Goal: Task Accomplishment & Management: Complete application form

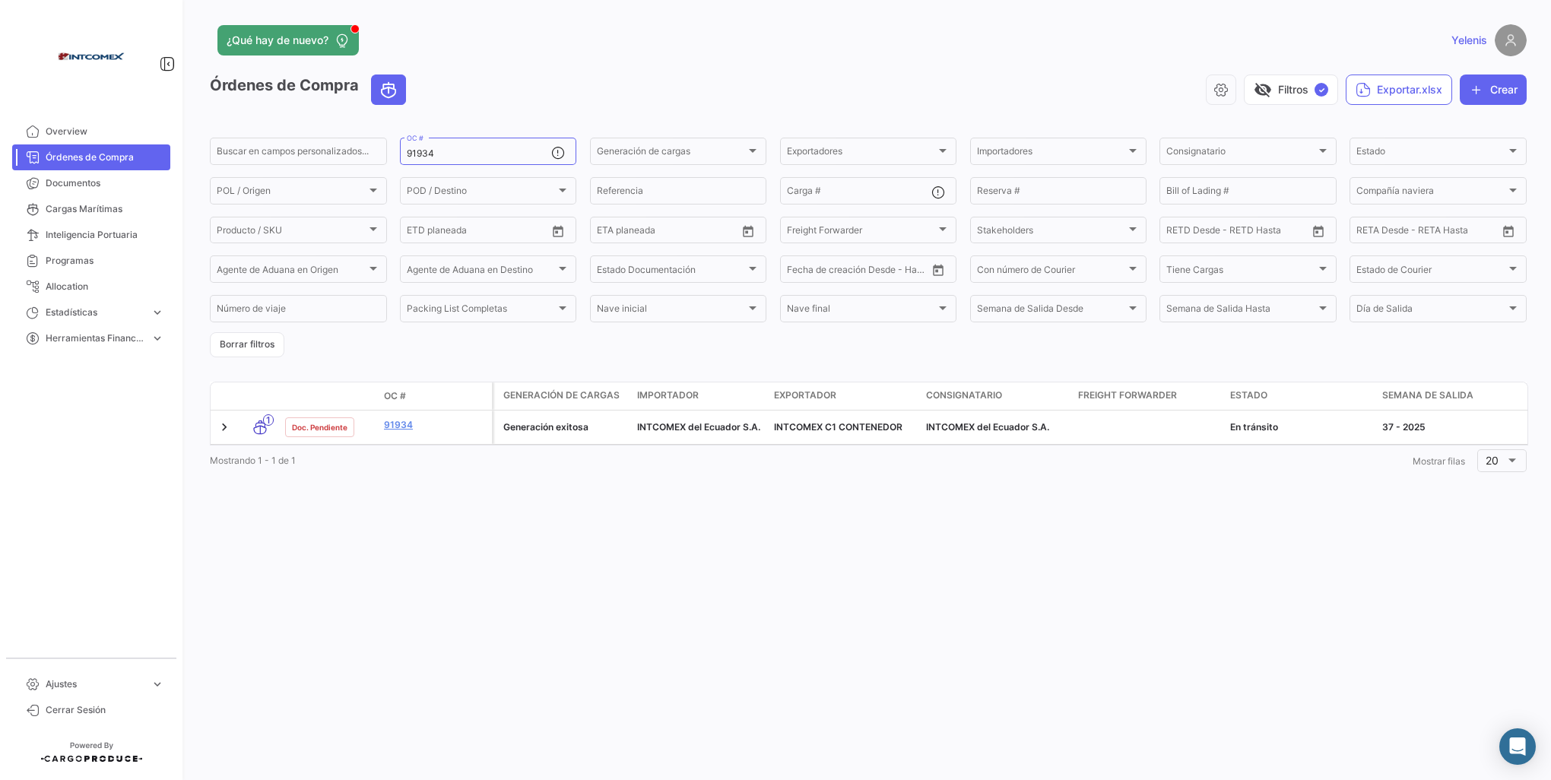
click at [605, 544] on div "¿Qué hay de nuevo? Yelenis Órdenes de Compra visibility_off Filtros ✓ Exportar.…" at bounding box center [868, 390] width 1365 height 780
click at [397, 430] on link "91934" at bounding box center [435, 425] width 102 height 14
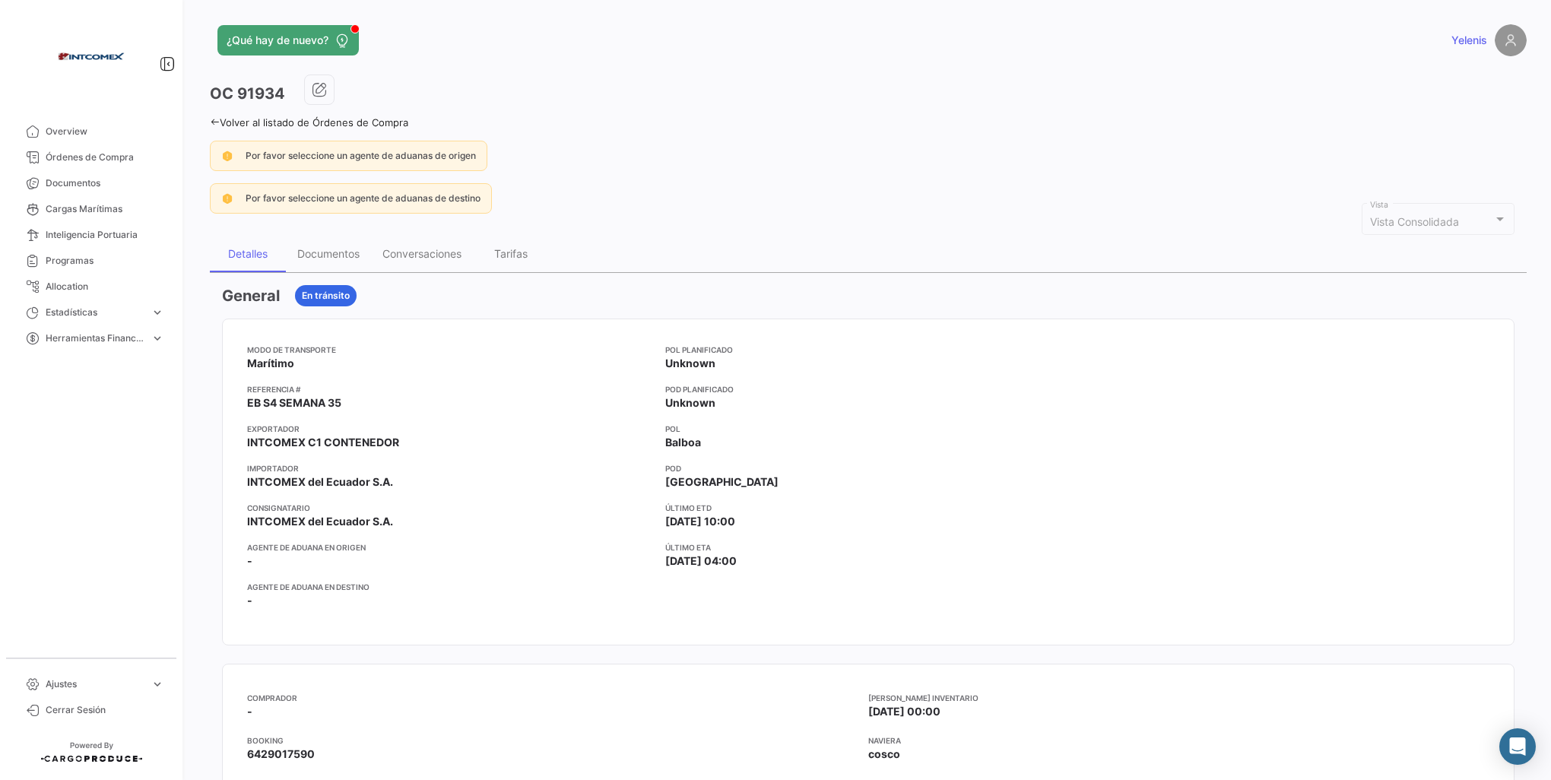
click at [212, 123] on icon at bounding box center [215, 122] width 10 height 10
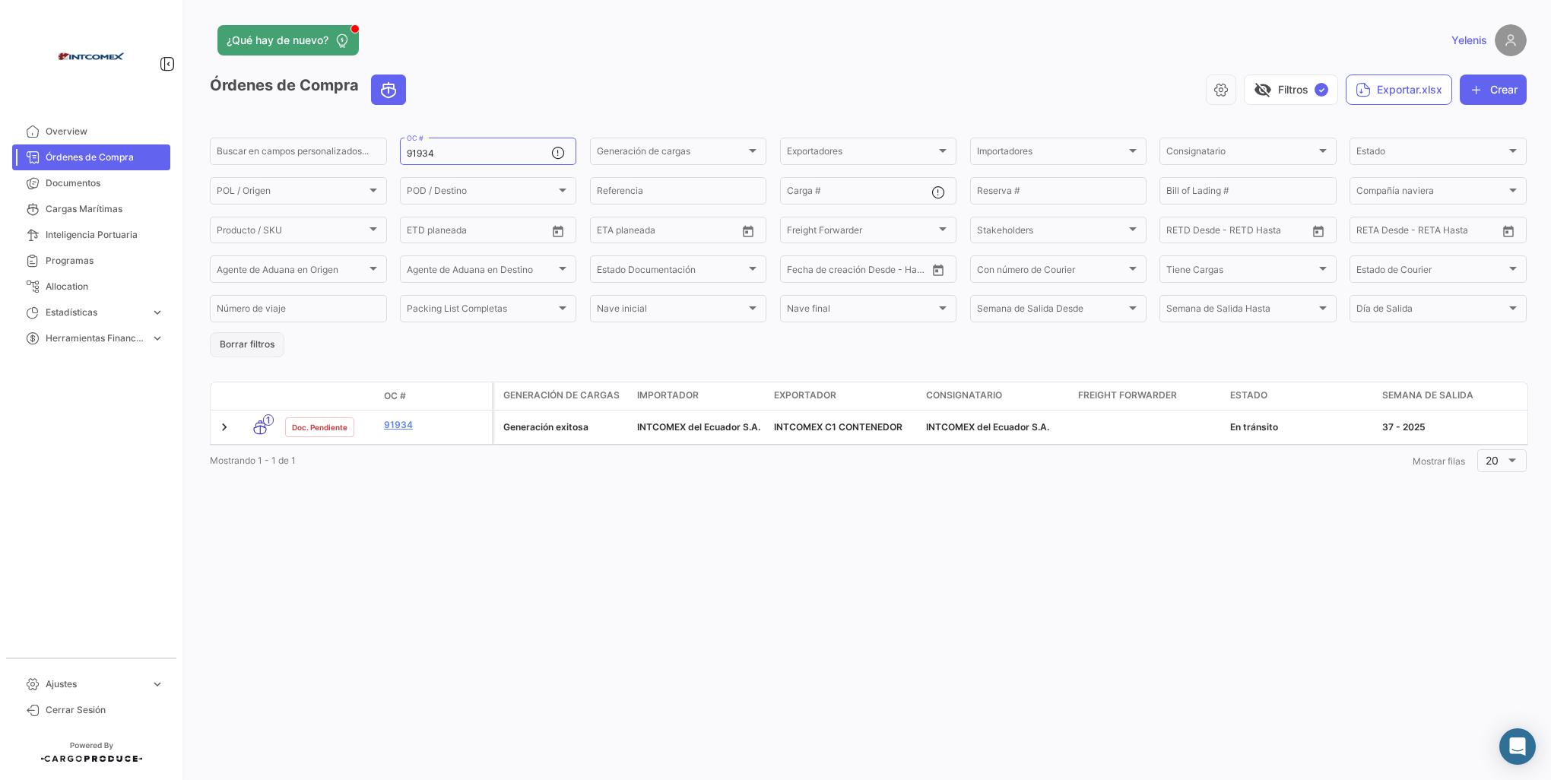
click at [251, 345] on button "Borrar filtros" at bounding box center [247, 344] width 75 height 25
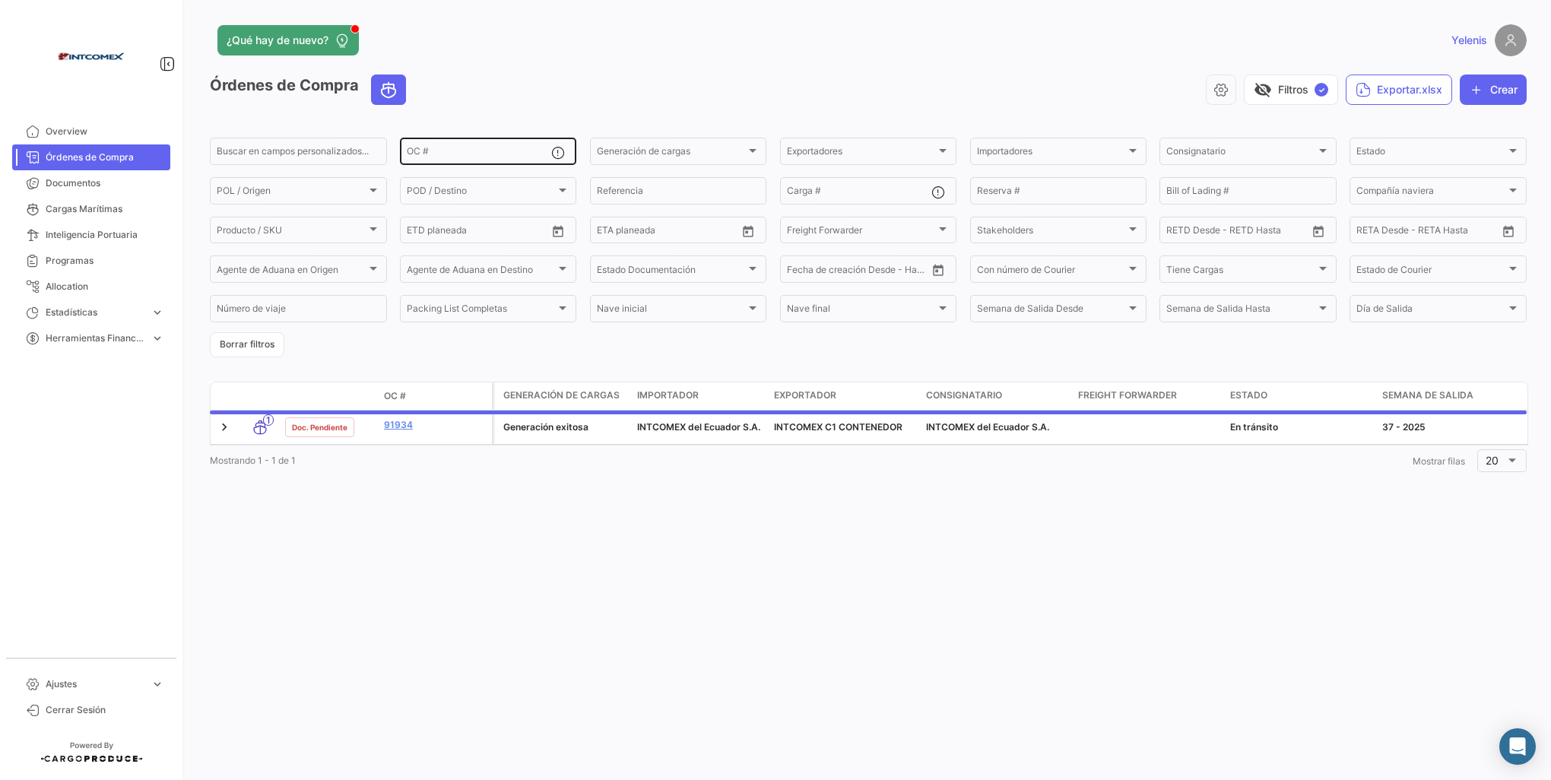
click at [430, 154] on input "OC #" at bounding box center [479, 153] width 145 height 11
paste input "90759,91150,91526,91683,91800"
type input "90759,91150,91526,91683,91800"
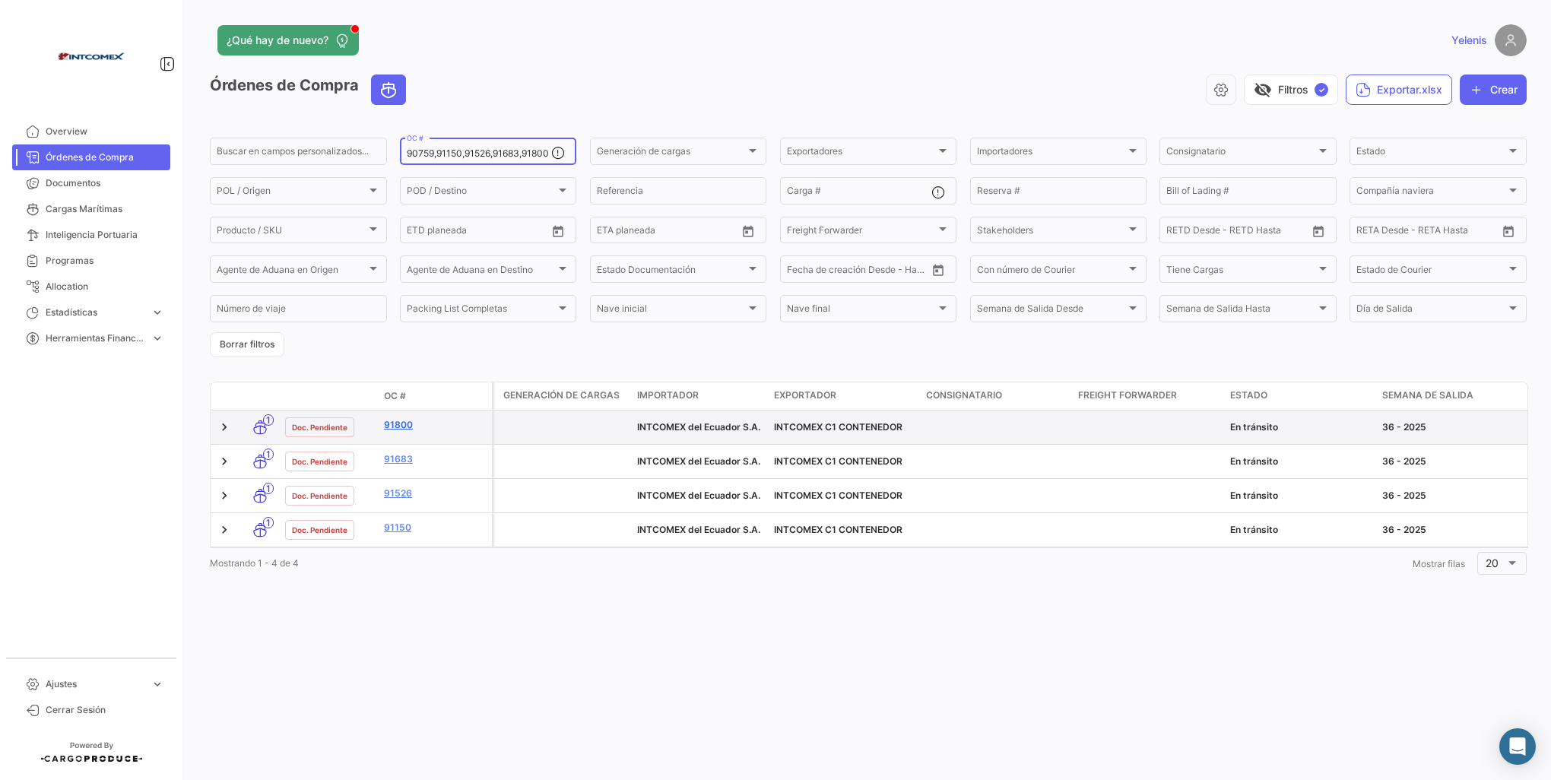
click at [392, 423] on link "91800" at bounding box center [435, 425] width 102 height 14
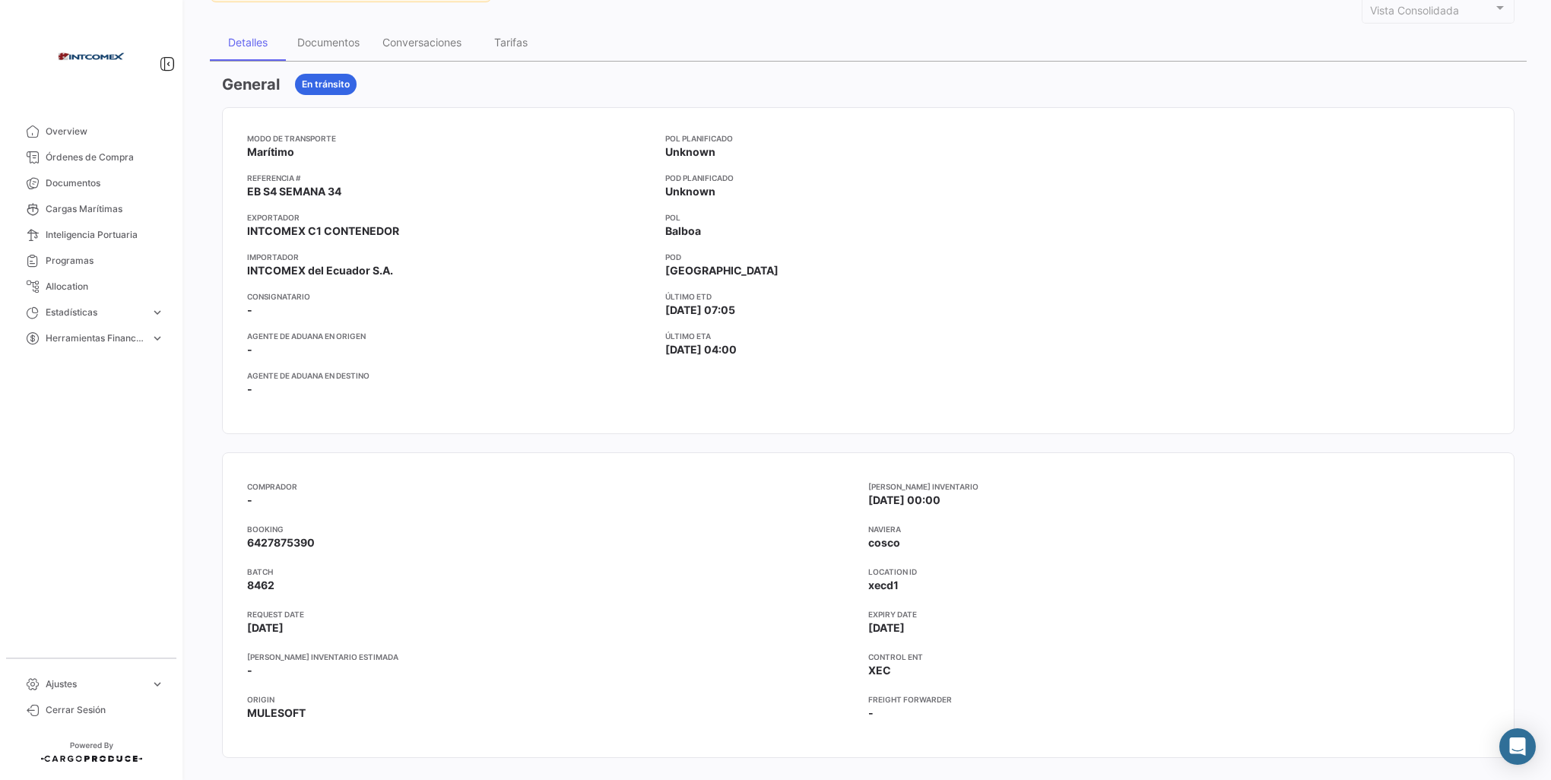
scroll to position [76, 0]
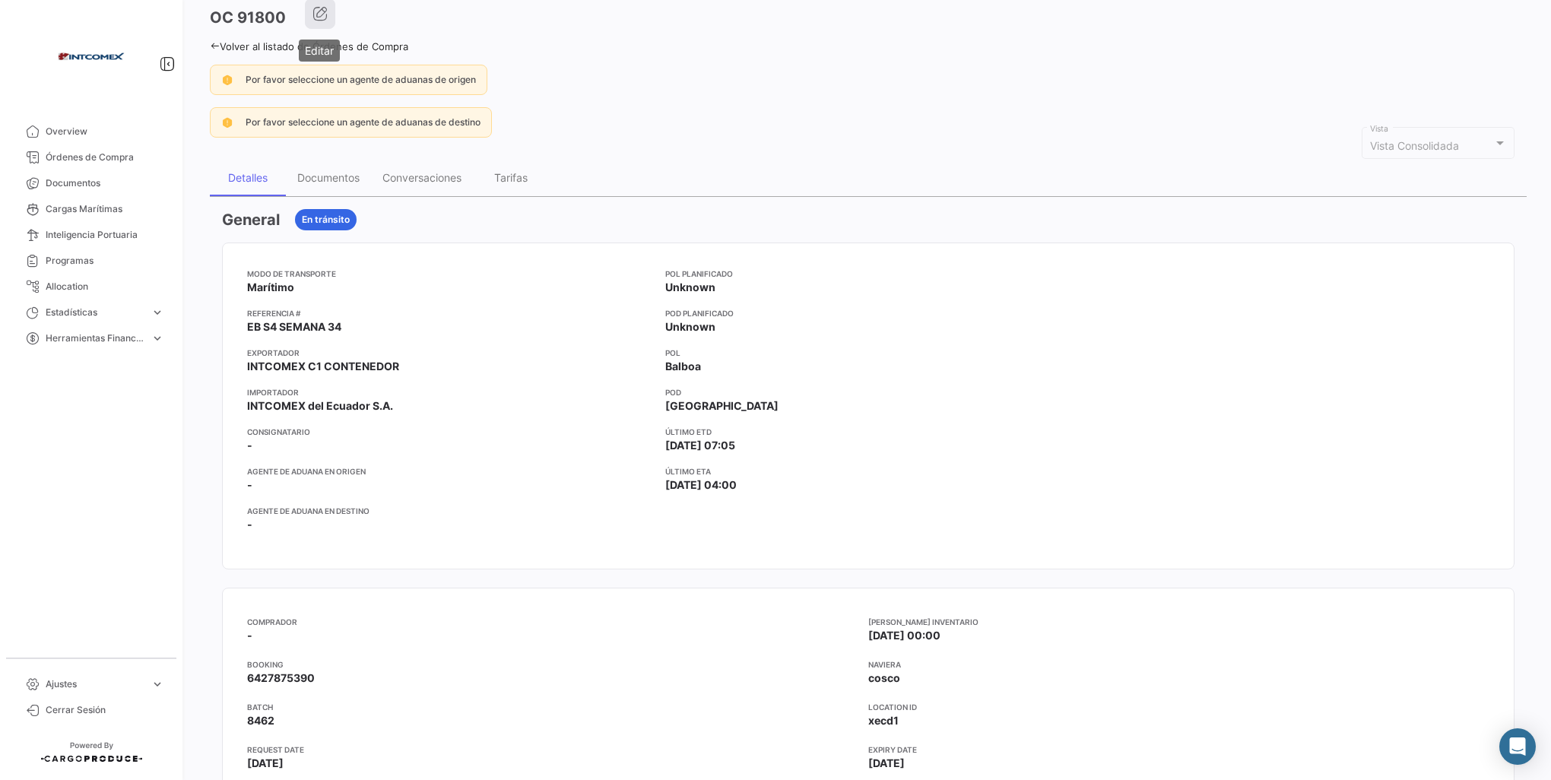
click at [331, 14] on button "button" at bounding box center [320, 13] width 30 height 30
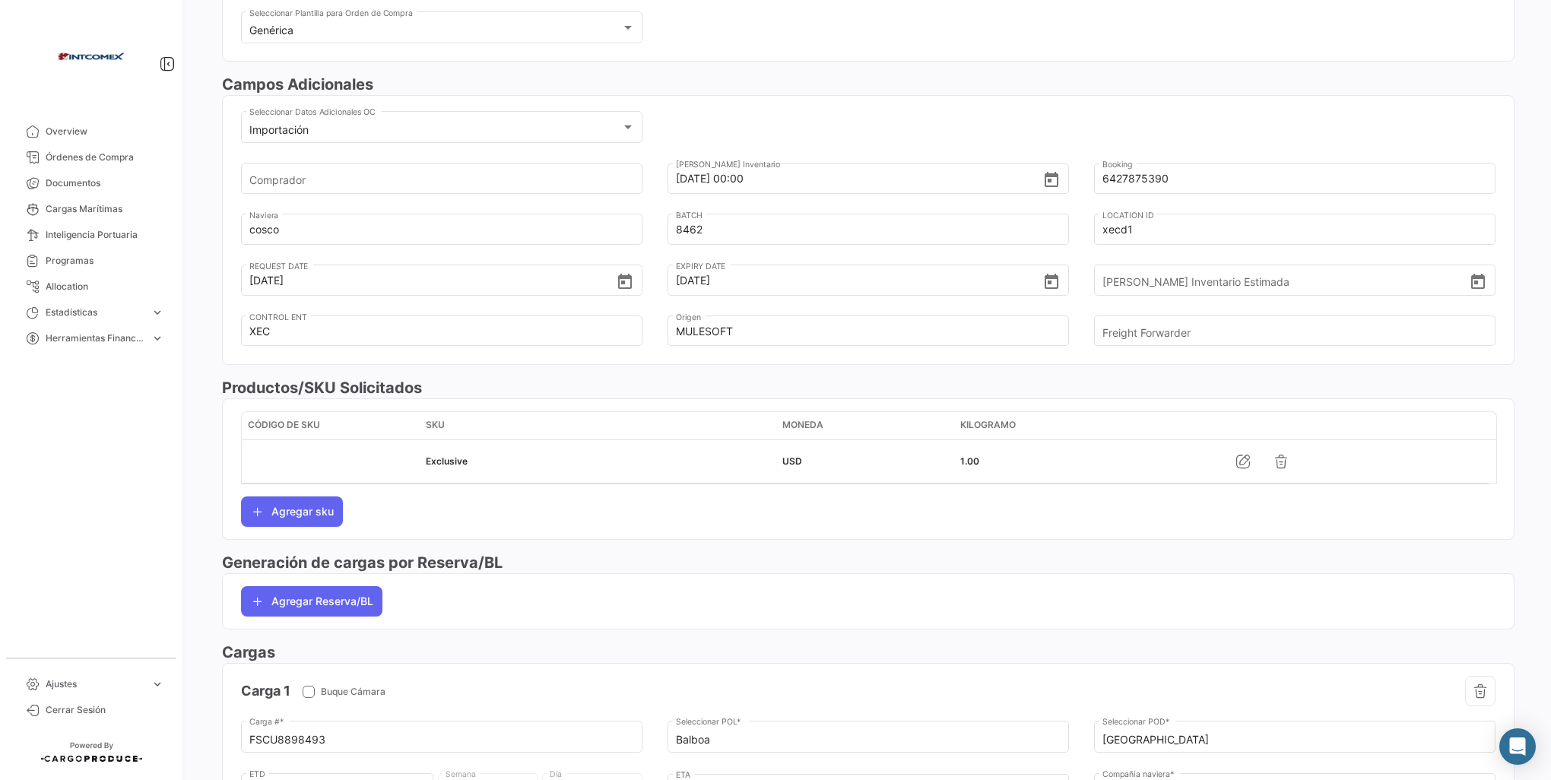
scroll to position [228, 0]
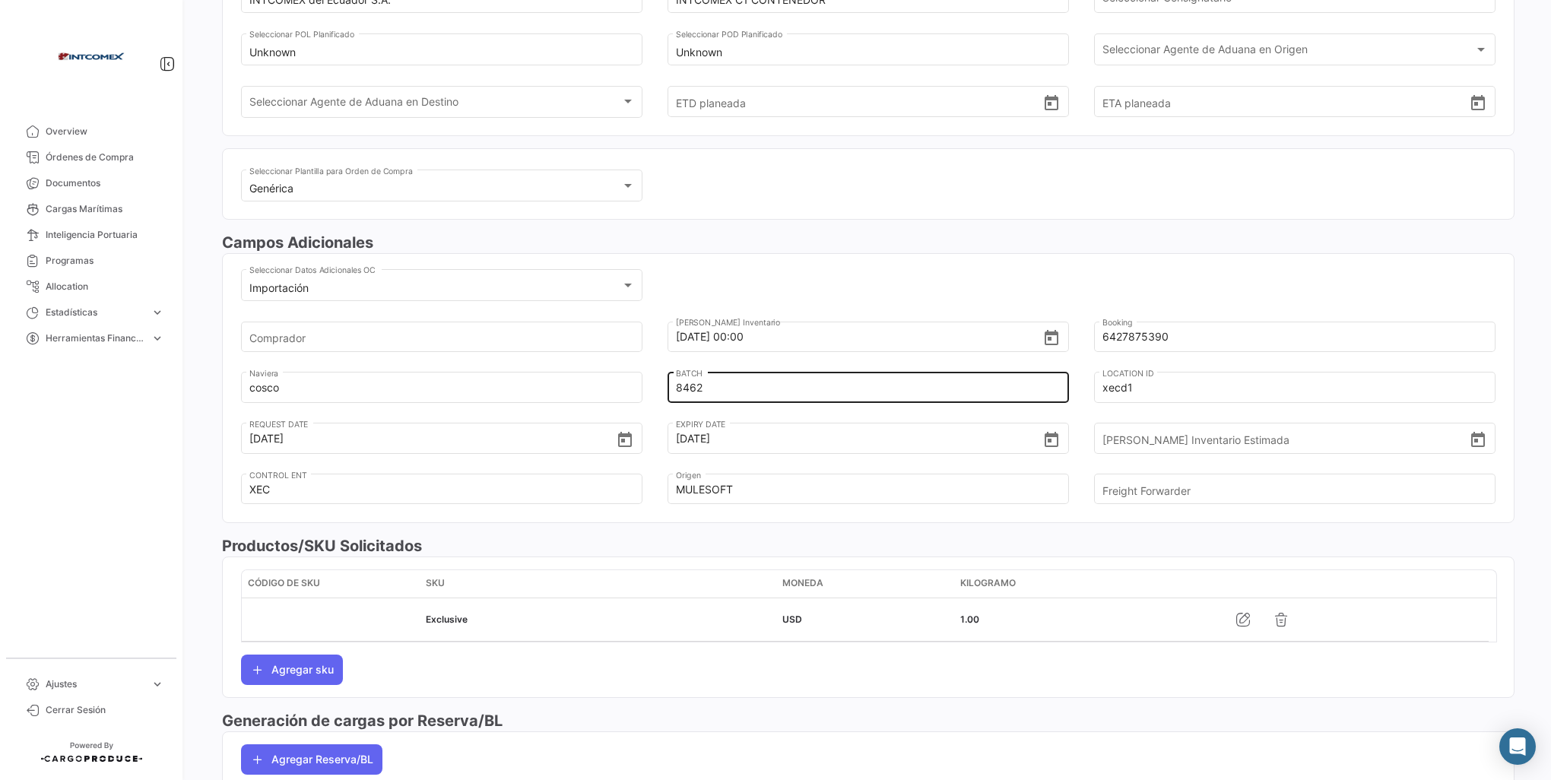
click at [710, 389] on input "8462" at bounding box center [859, 387] width 366 height 53
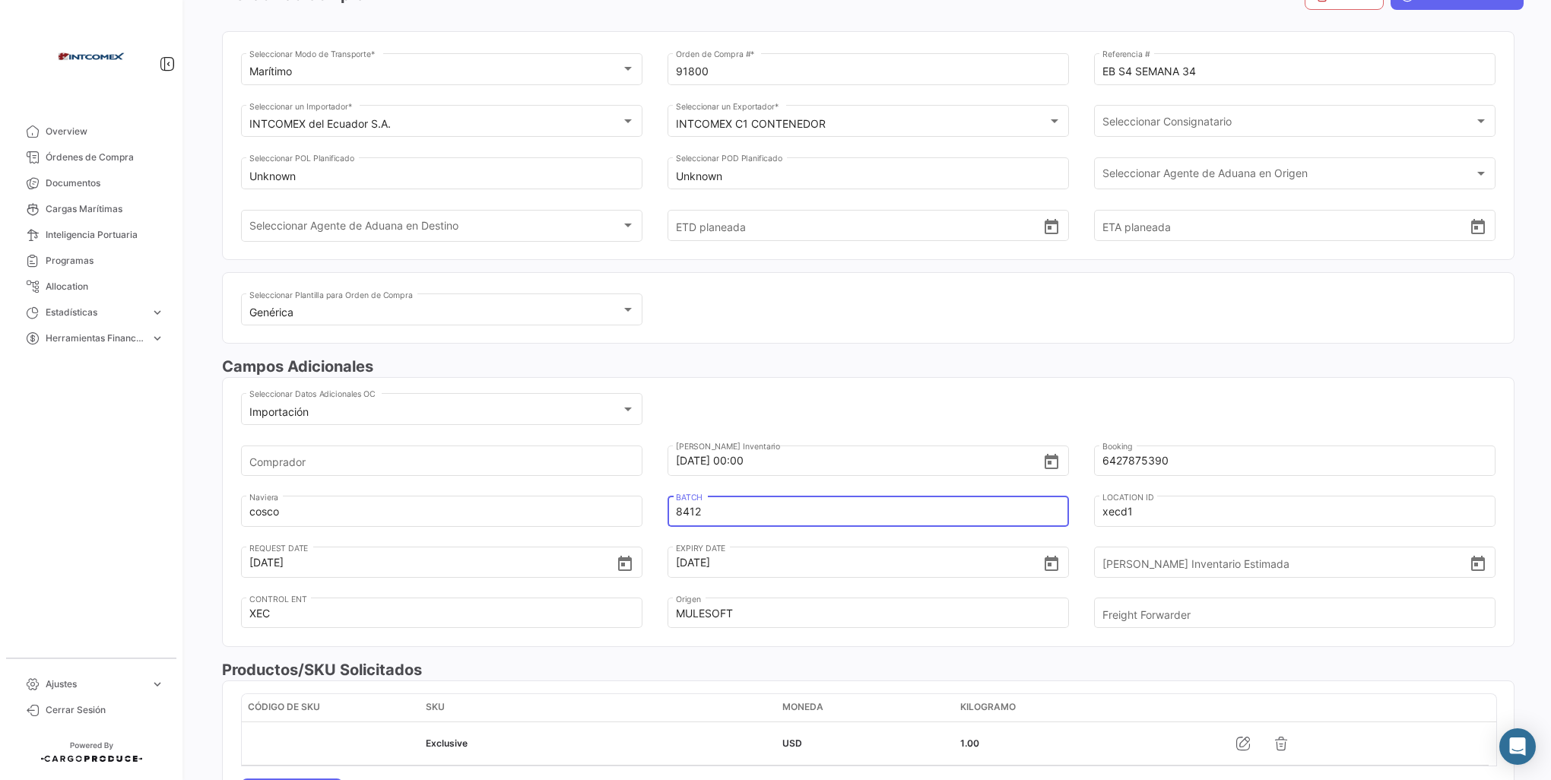
scroll to position [0, 0]
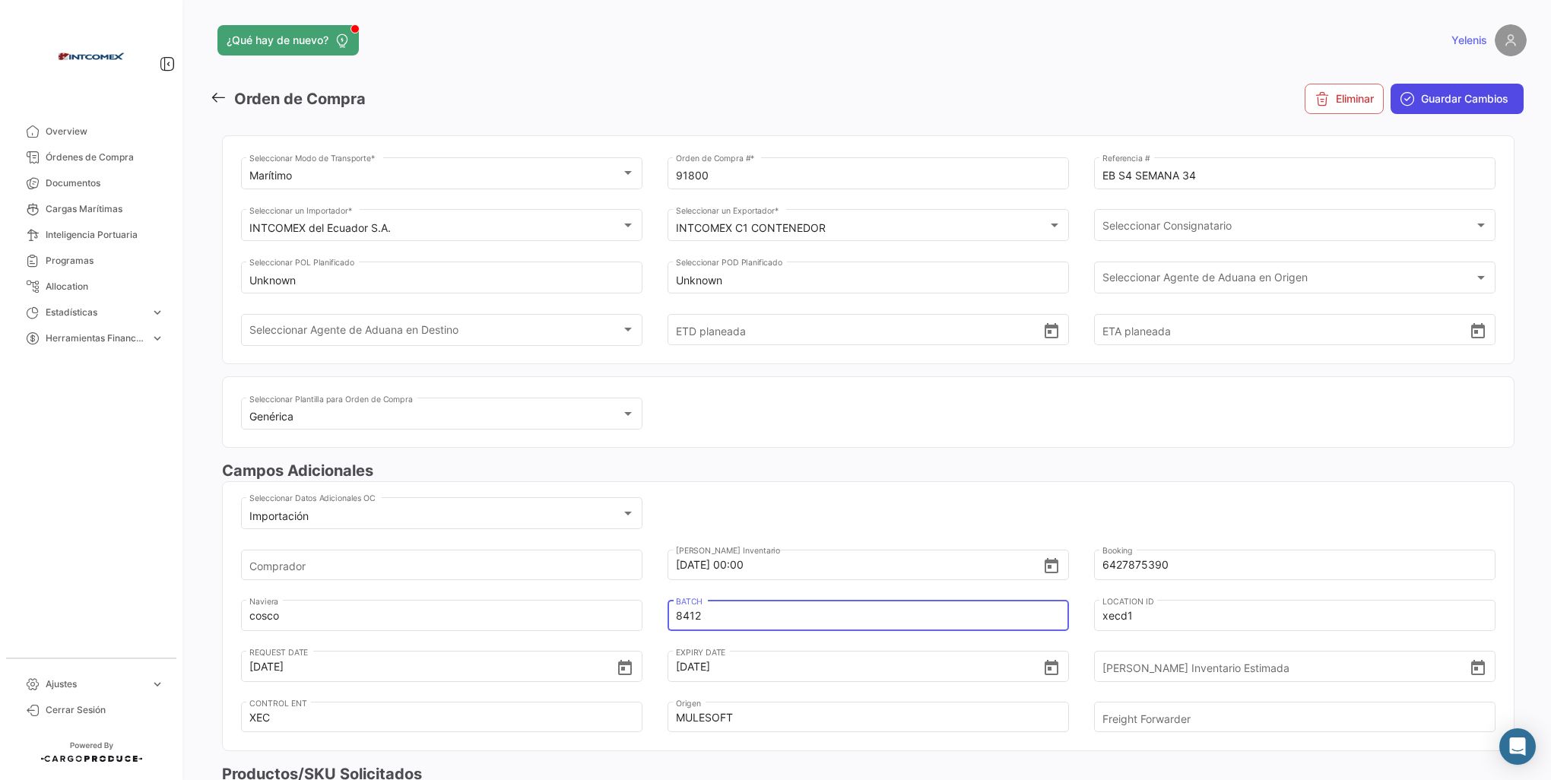
type input "8412"
click at [1431, 100] on span "Guardar Cambios" at bounding box center [1464, 98] width 87 height 15
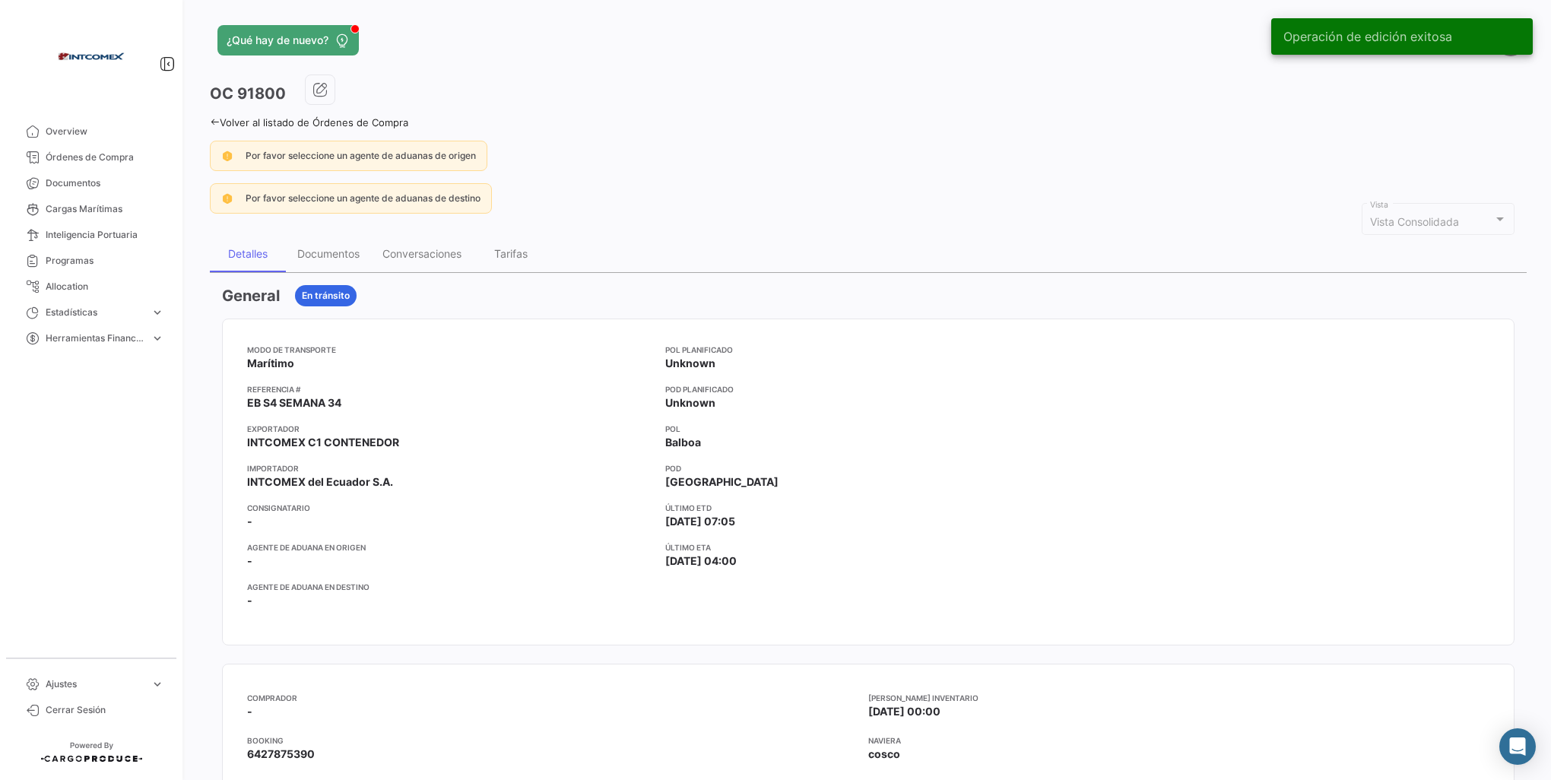
click at [214, 119] on icon at bounding box center [215, 122] width 10 height 10
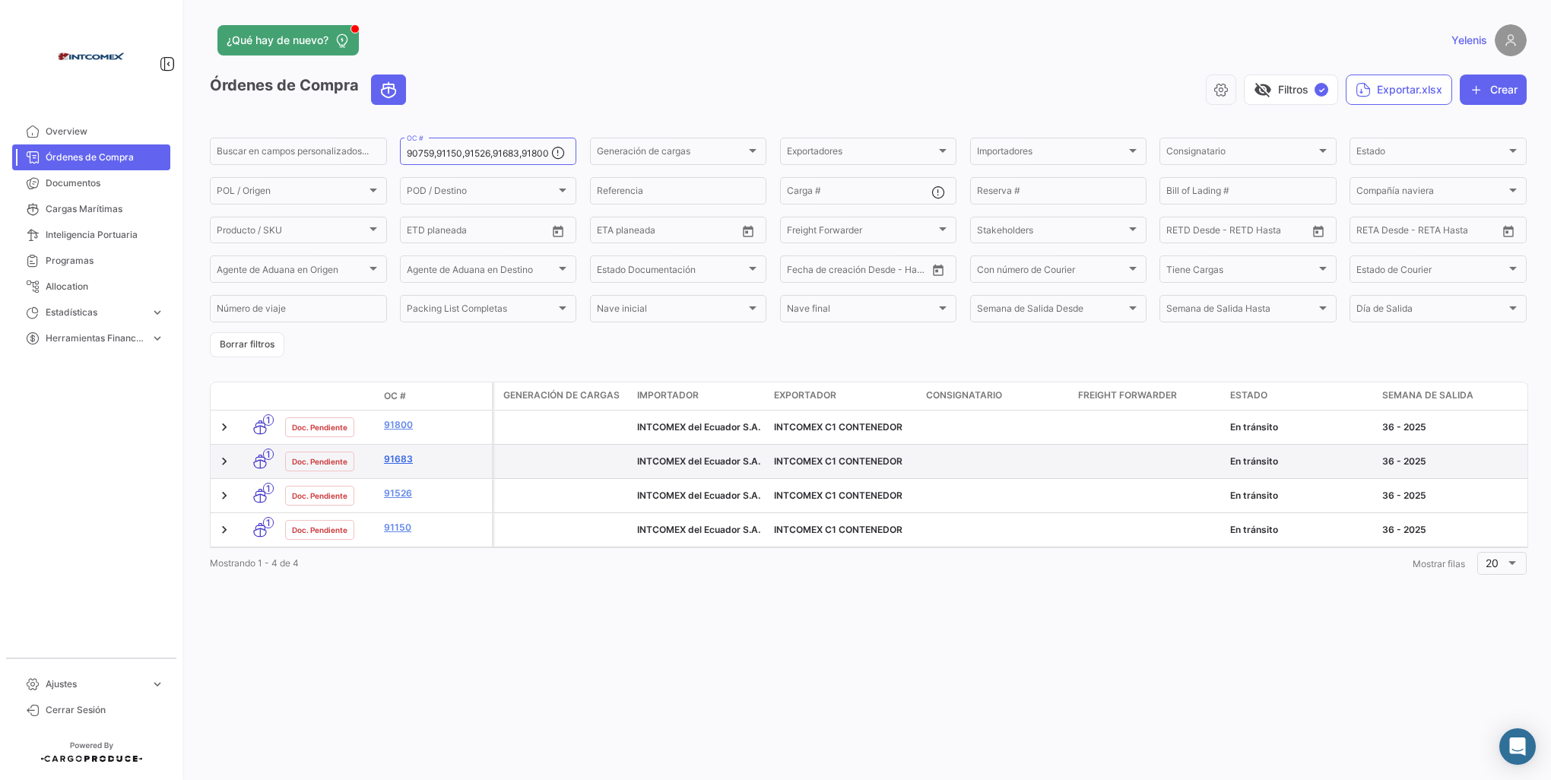
click at [395, 461] on link "91683" at bounding box center [435, 459] width 102 height 14
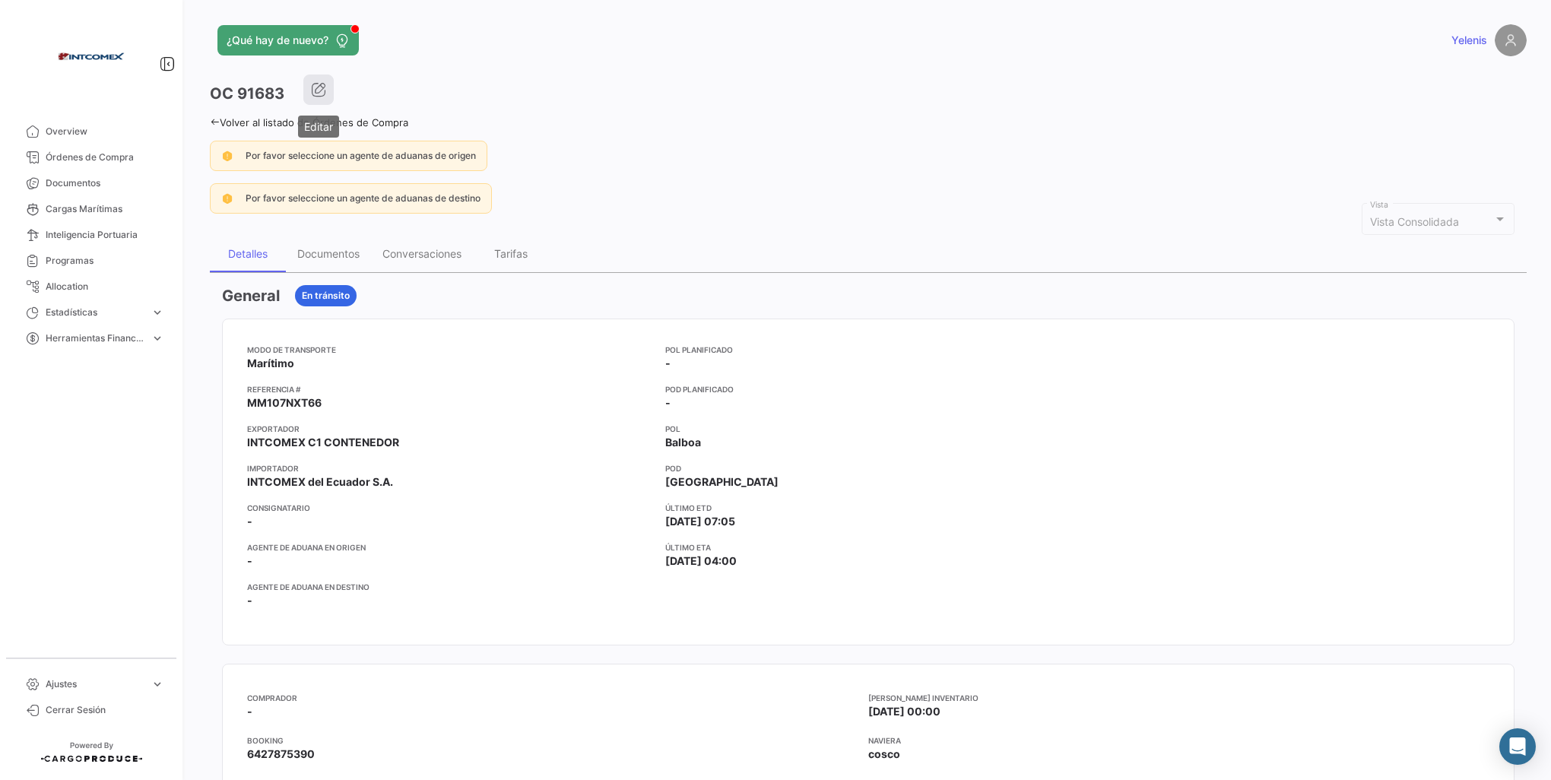
click at [319, 97] on icon "button" at bounding box center [318, 89] width 15 height 15
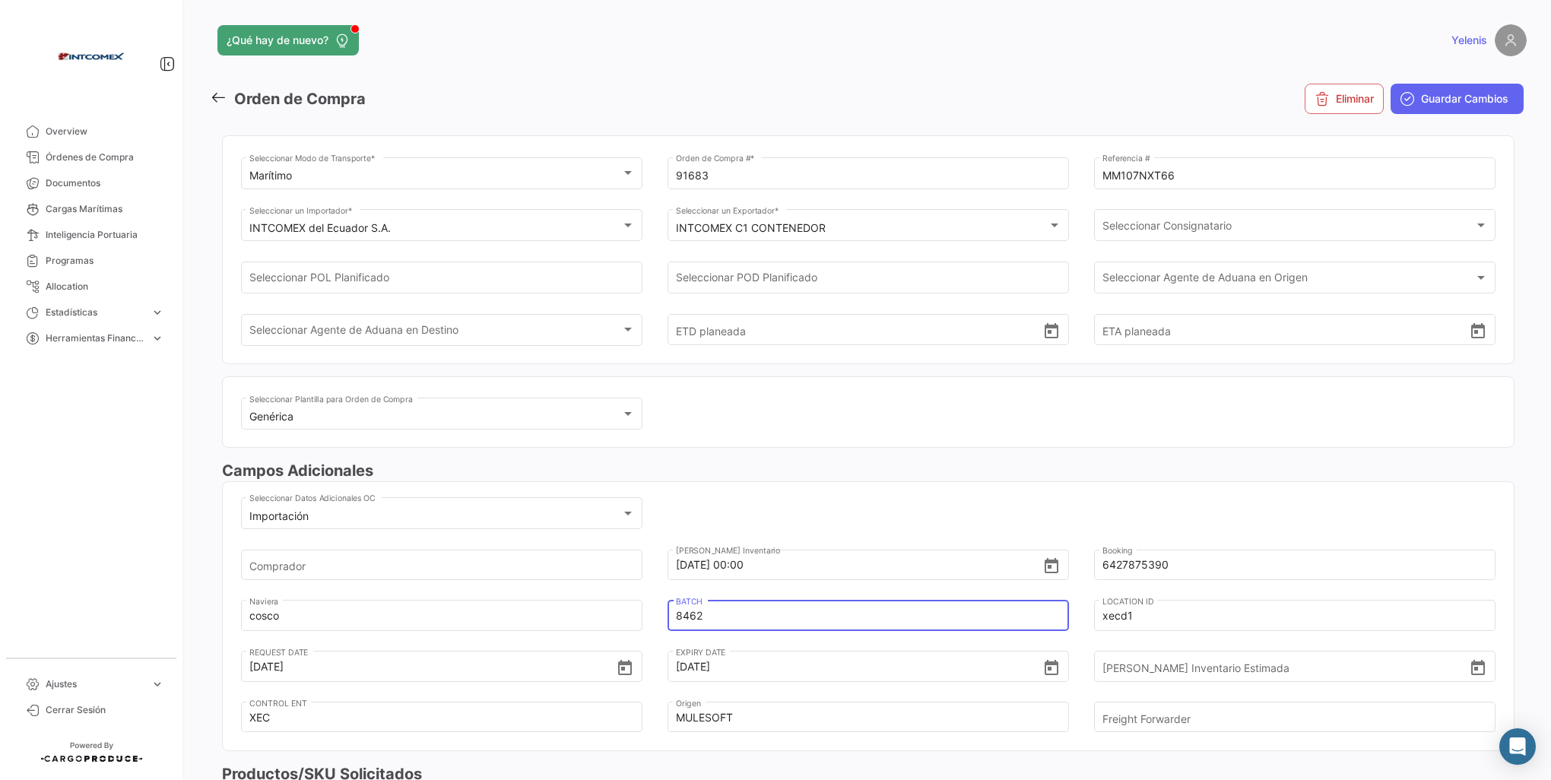
click at [703, 616] on input "8462" at bounding box center [859, 615] width 366 height 53
type input "8412"
click at [1442, 99] on span "Guardar Cambios" at bounding box center [1464, 98] width 87 height 15
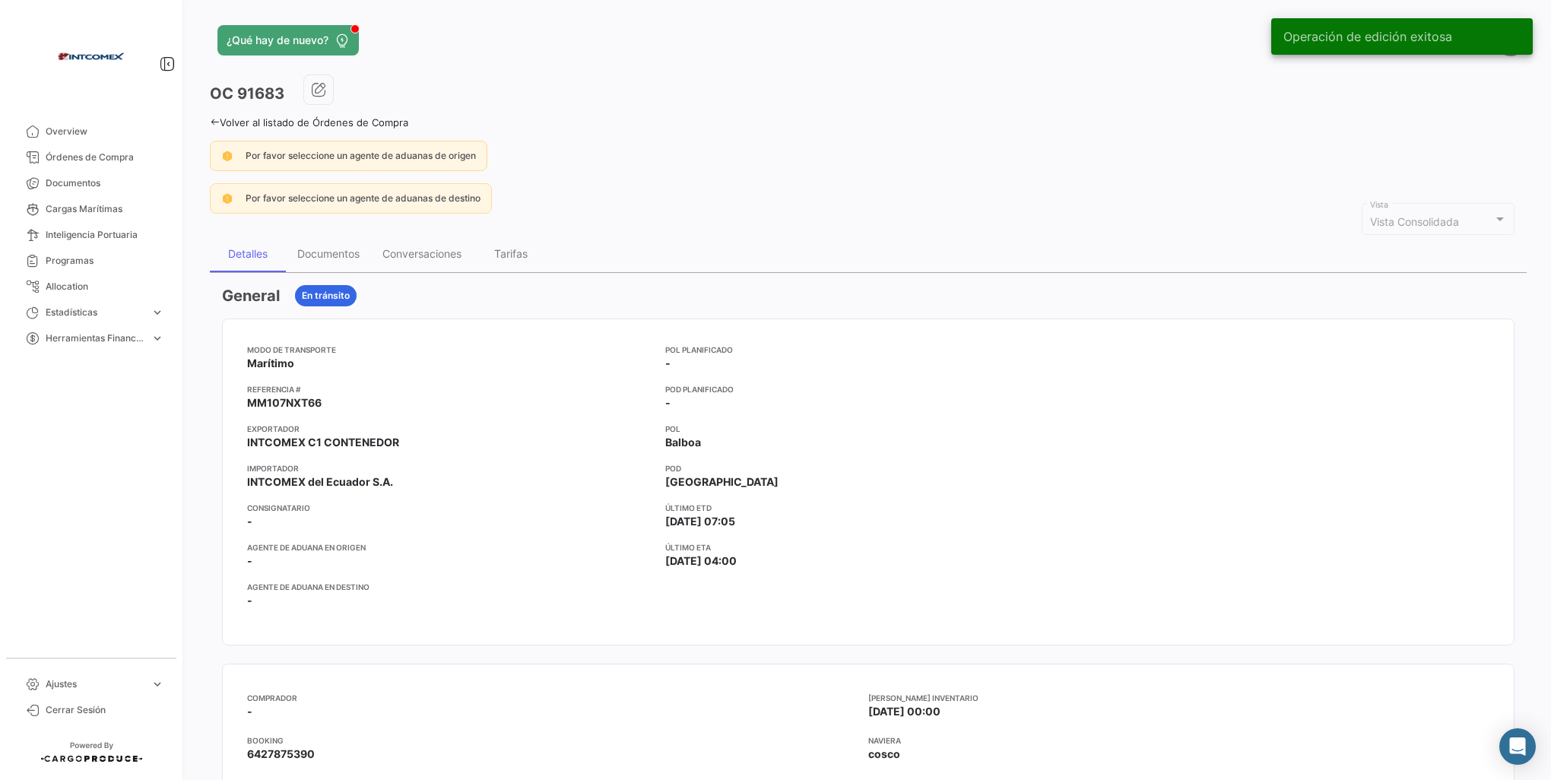
click at [220, 117] on link "Volver al listado de Órdenes de Compra" at bounding box center [309, 122] width 198 height 12
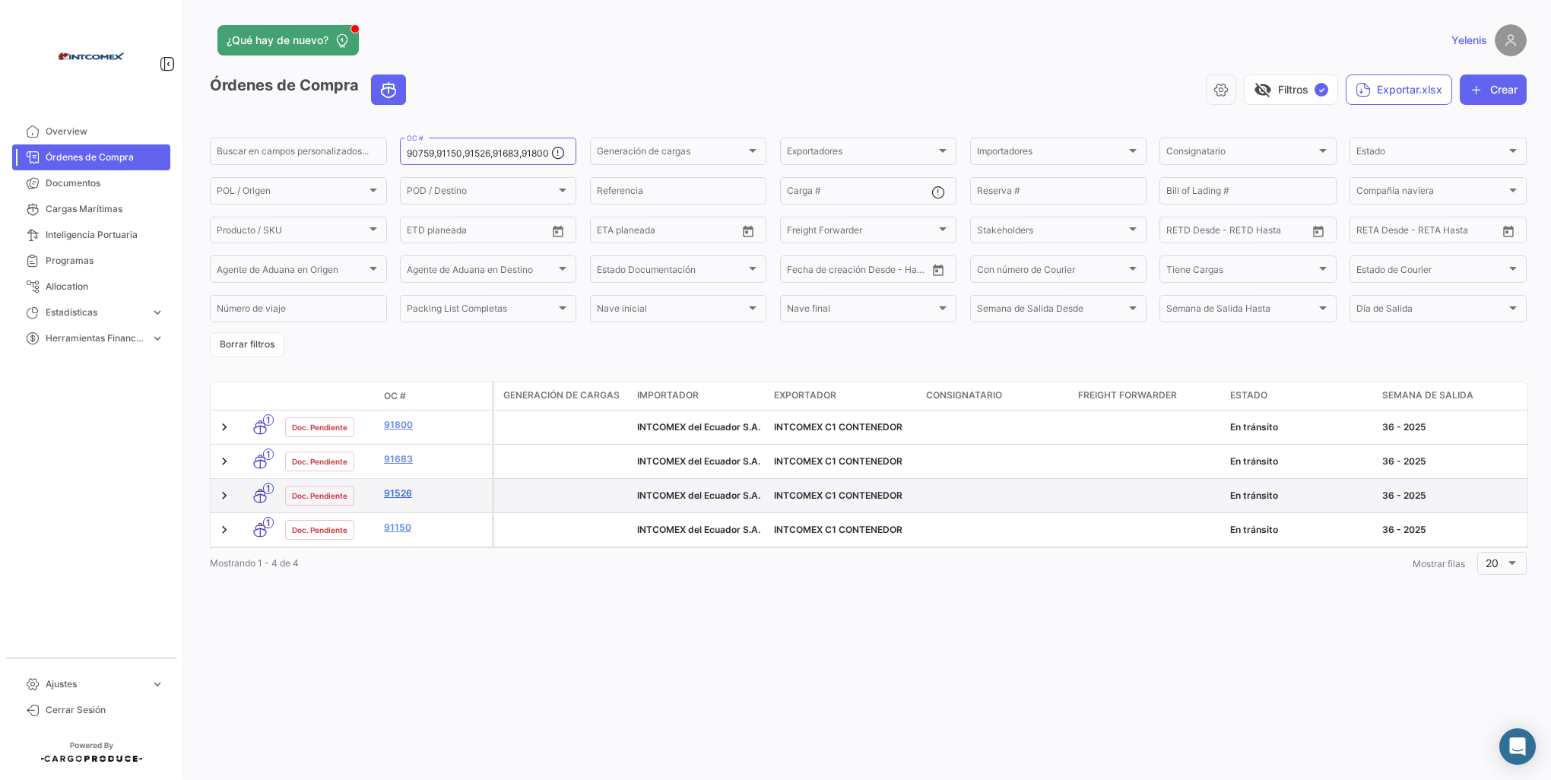
click at [399, 494] on link "91526" at bounding box center [435, 494] width 102 height 14
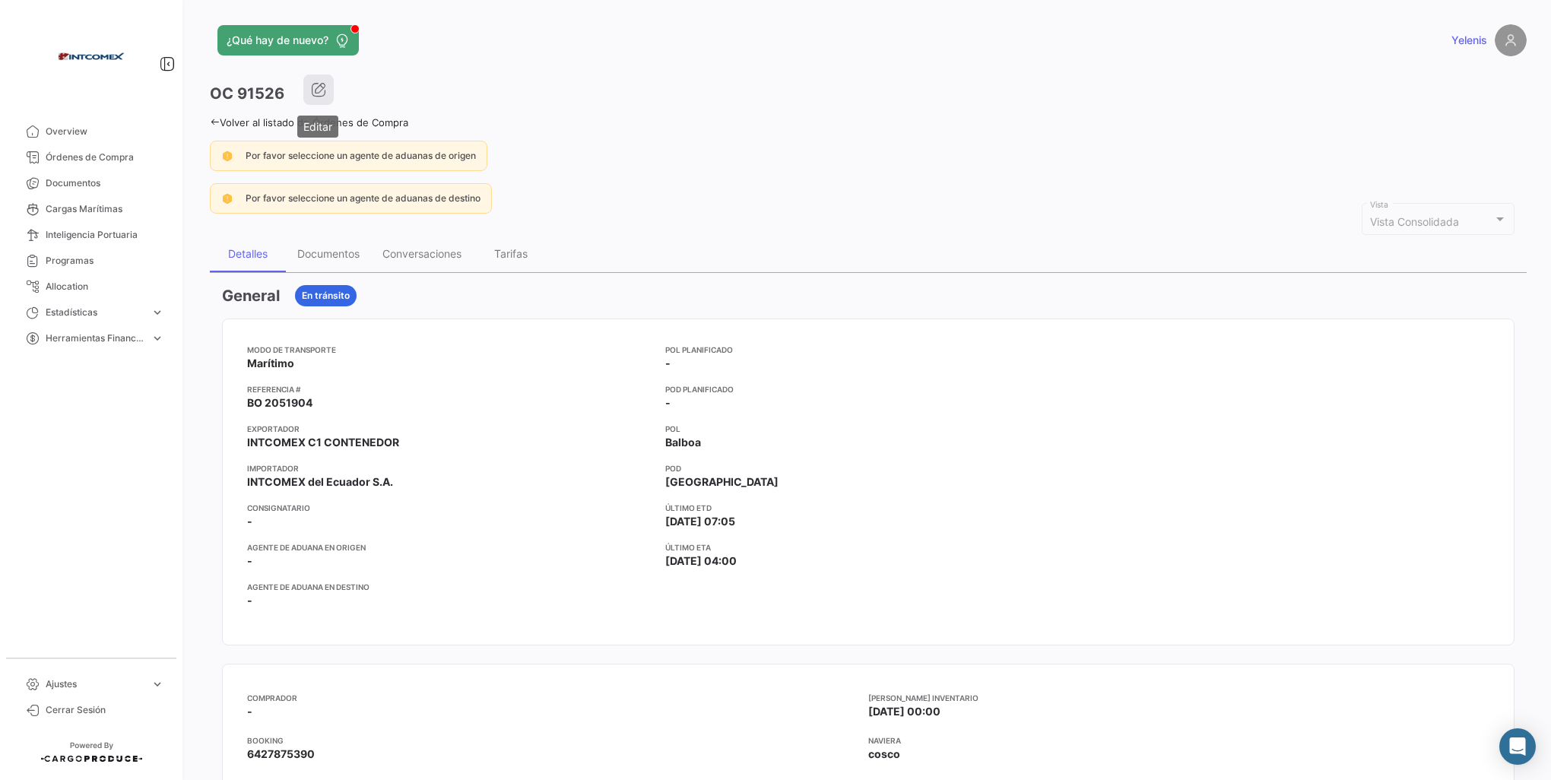
click at [312, 87] on icon "button" at bounding box center [318, 89] width 15 height 15
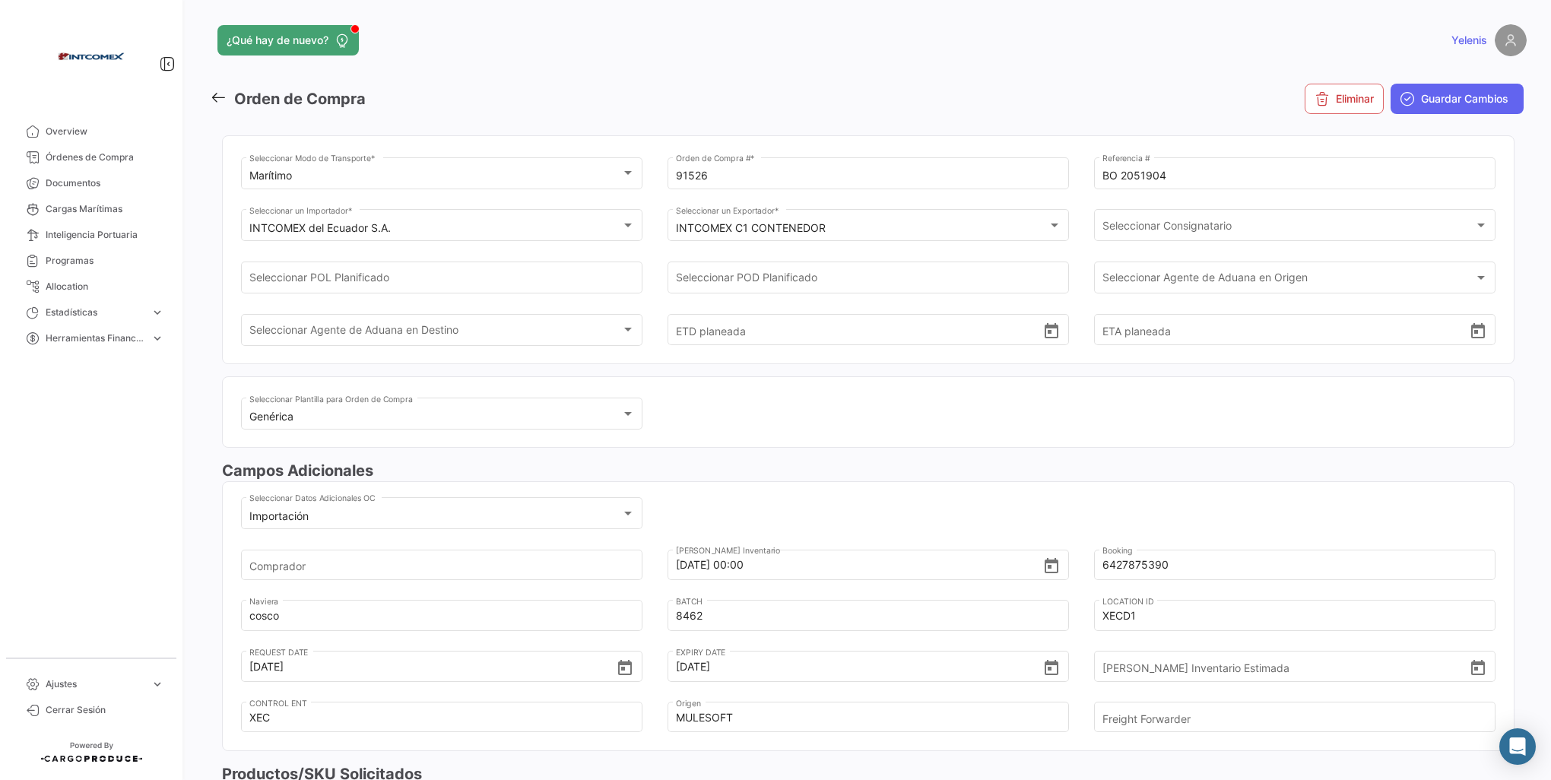
scroll to position [152, 0]
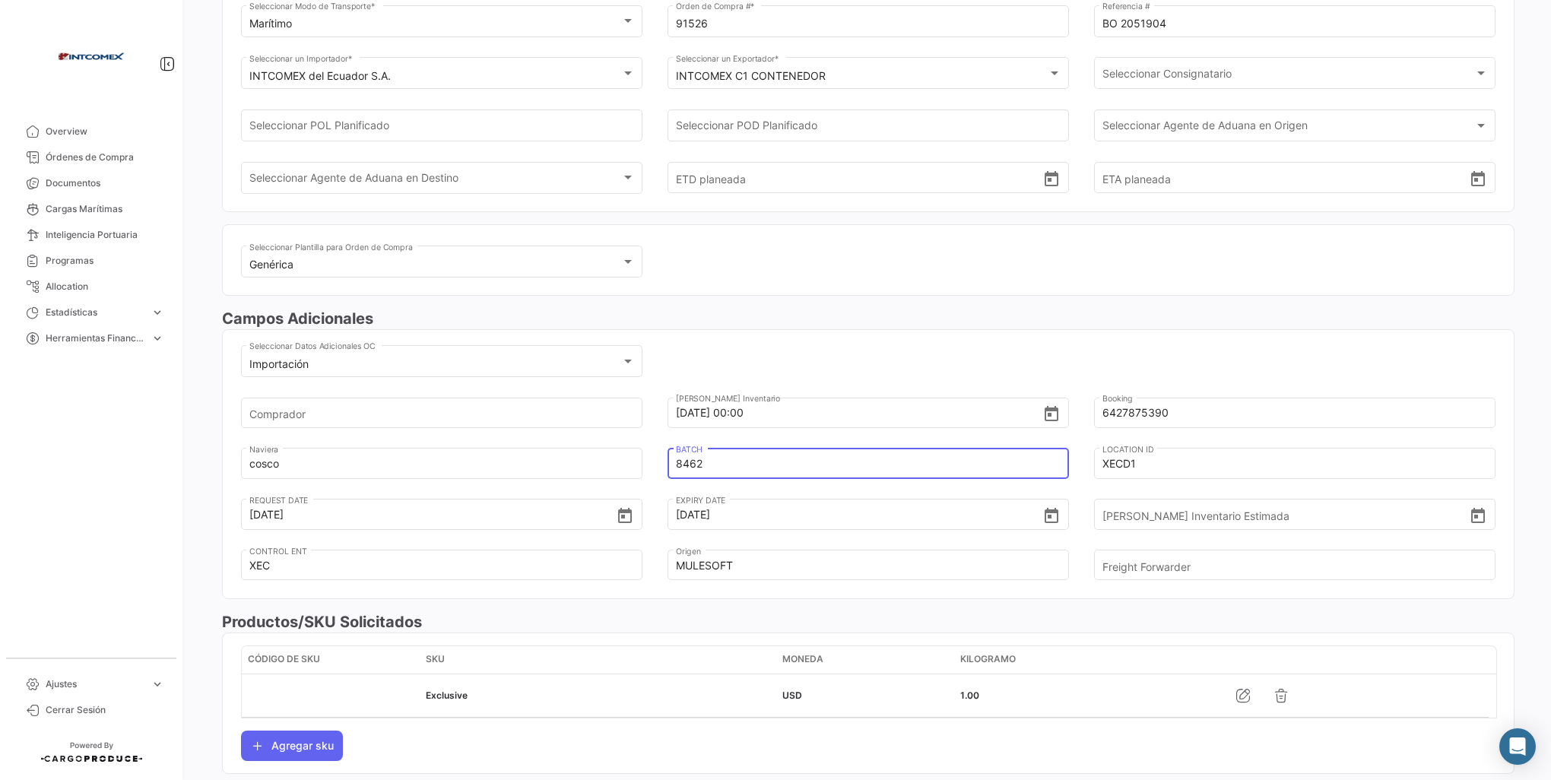
click at [702, 462] on input "8462" at bounding box center [859, 463] width 366 height 53
type input "8412"
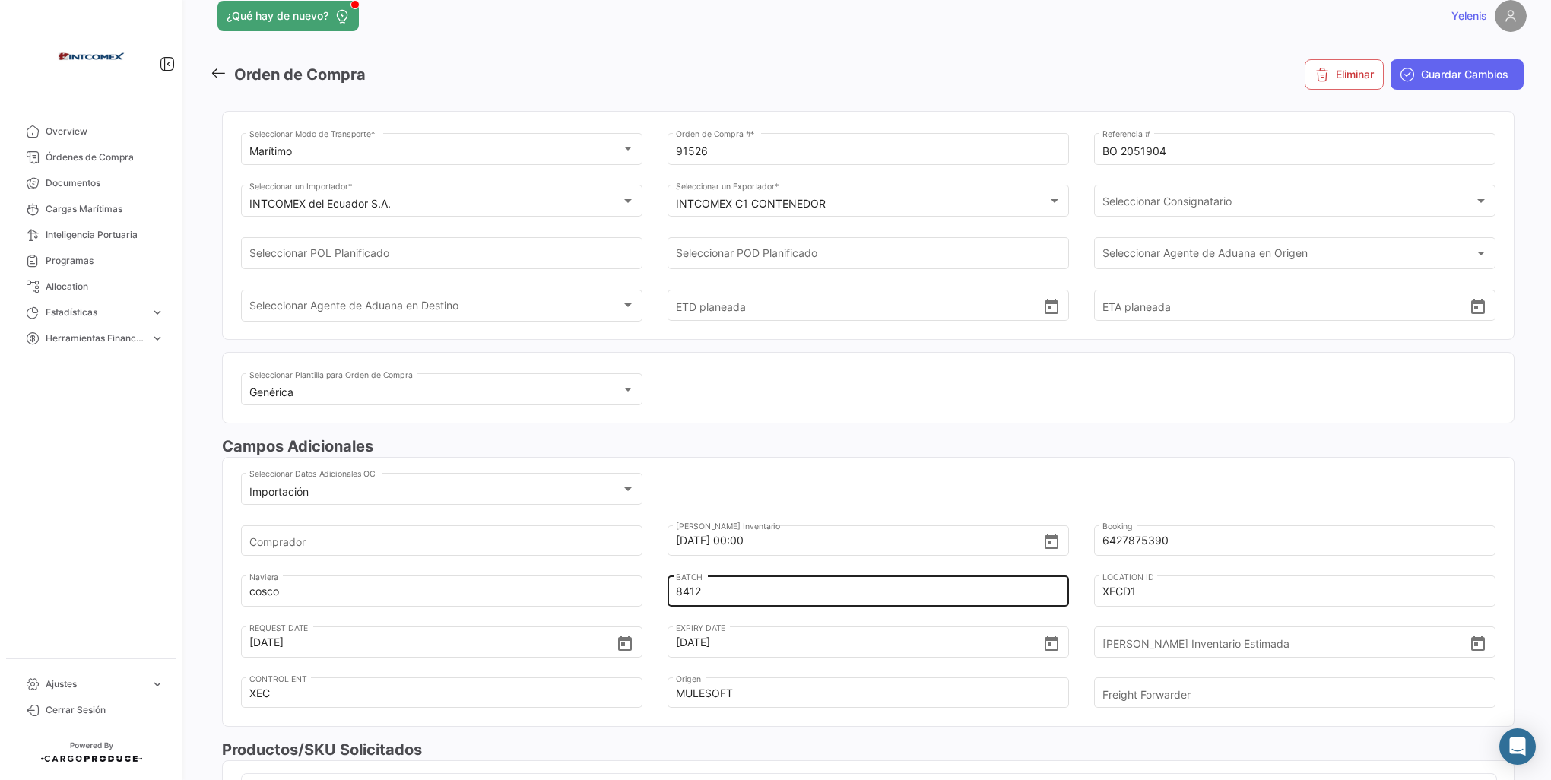
scroll to position [0, 0]
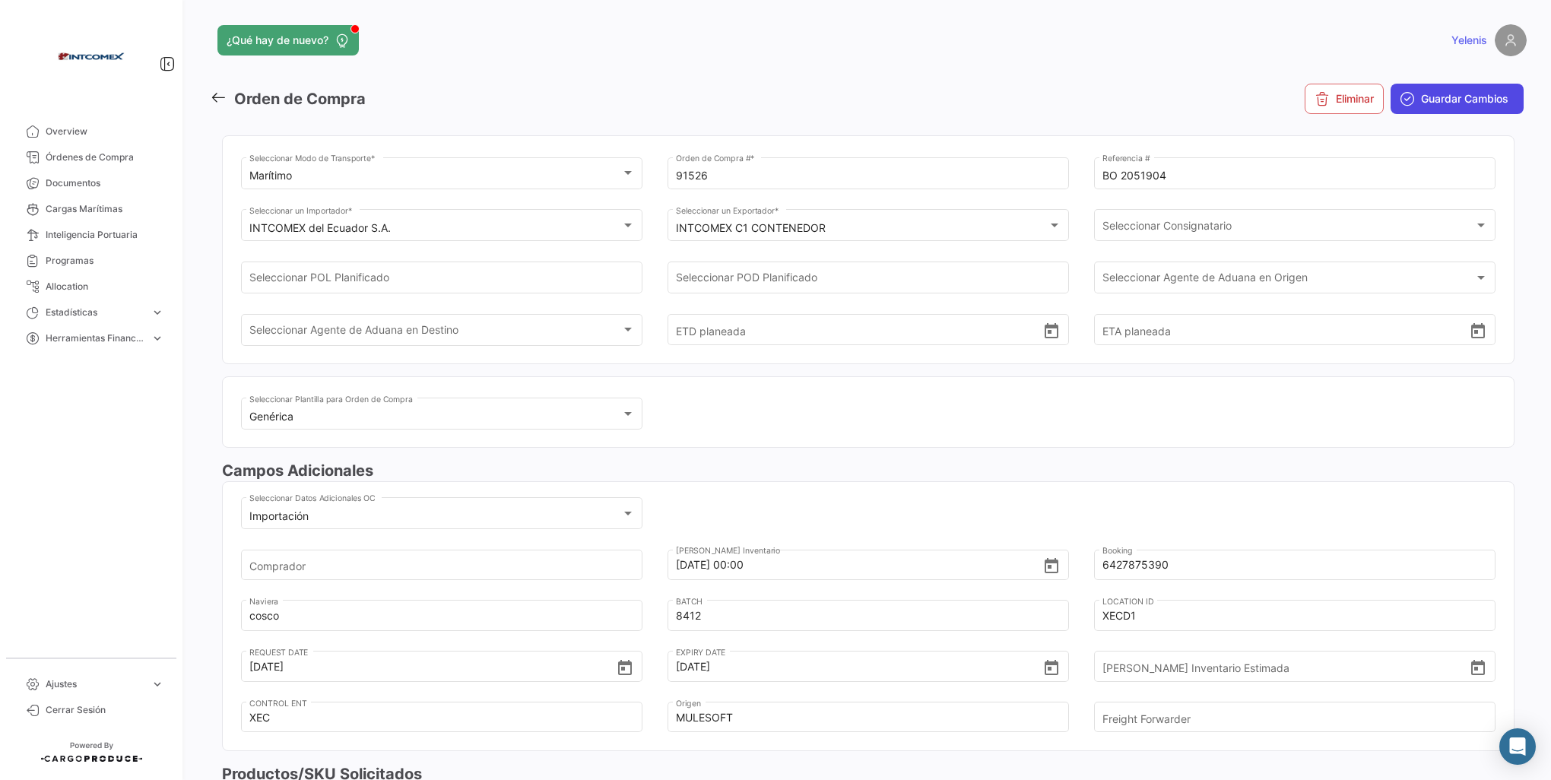
click at [1421, 93] on span "Guardar Cambios" at bounding box center [1464, 98] width 87 height 15
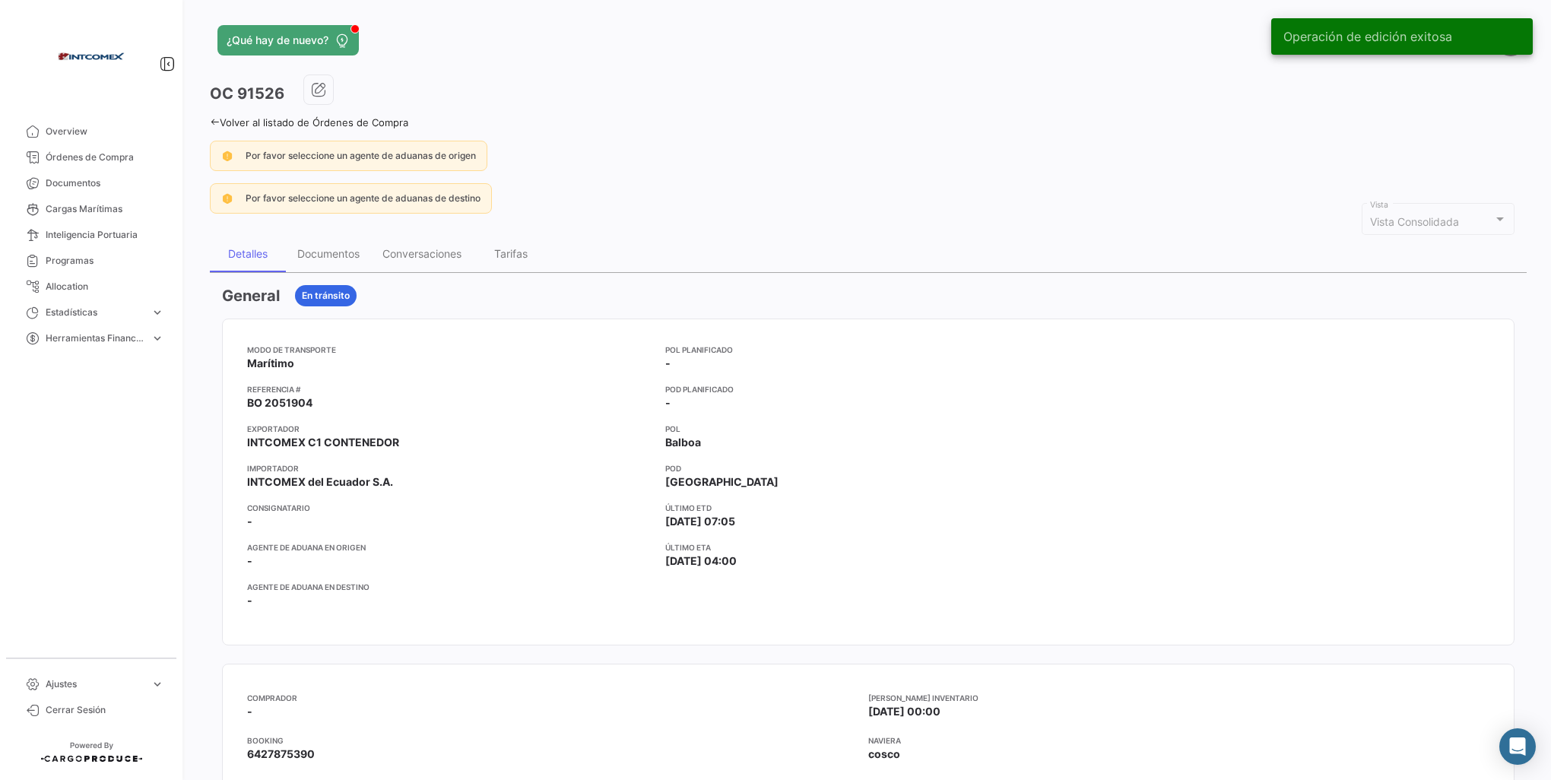
click at [219, 125] on link "Volver al listado de Órdenes de Compra" at bounding box center [309, 122] width 198 height 12
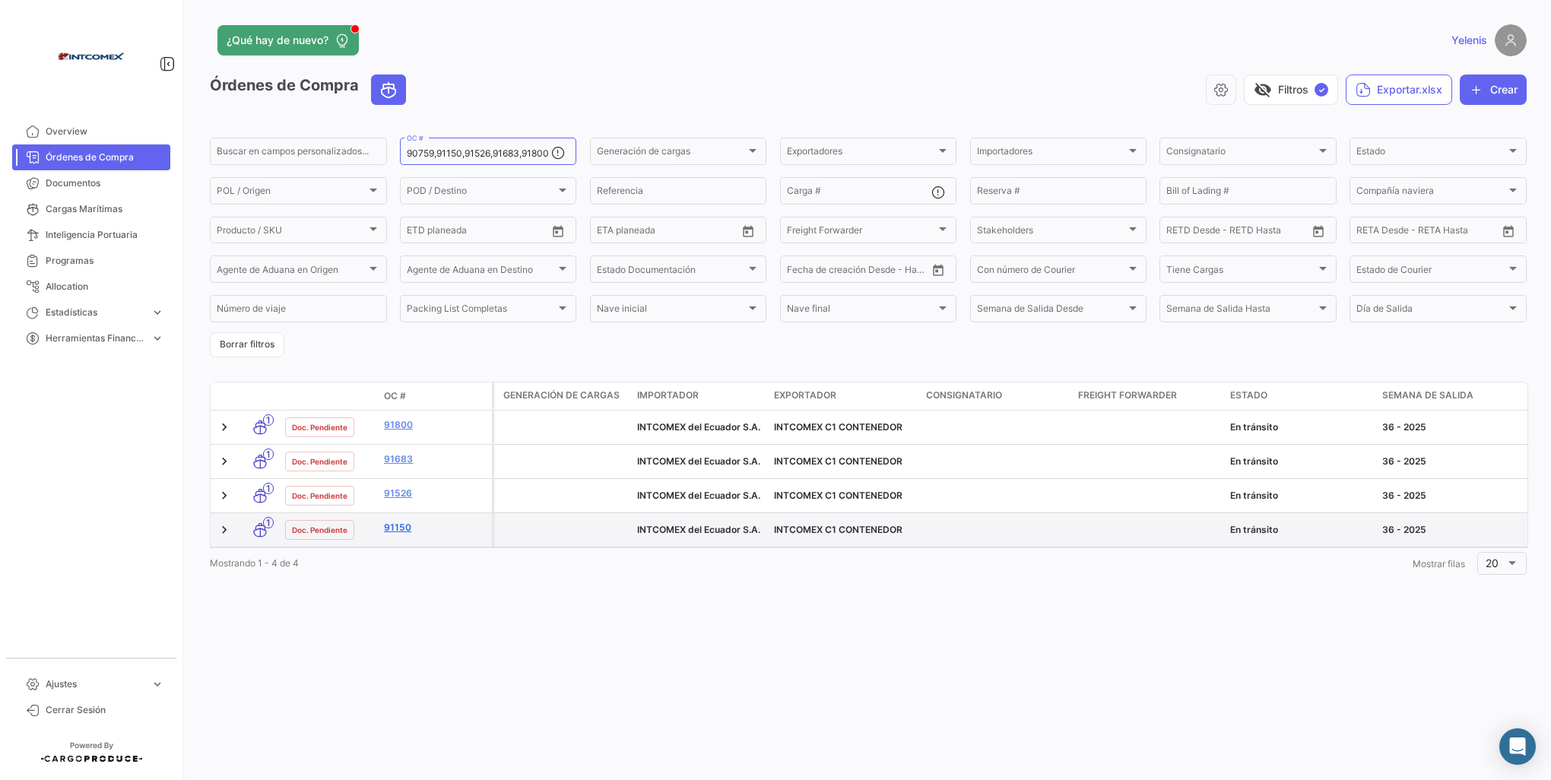
click at [399, 534] on link "91150" at bounding box center [435, 528] width 102 height 14
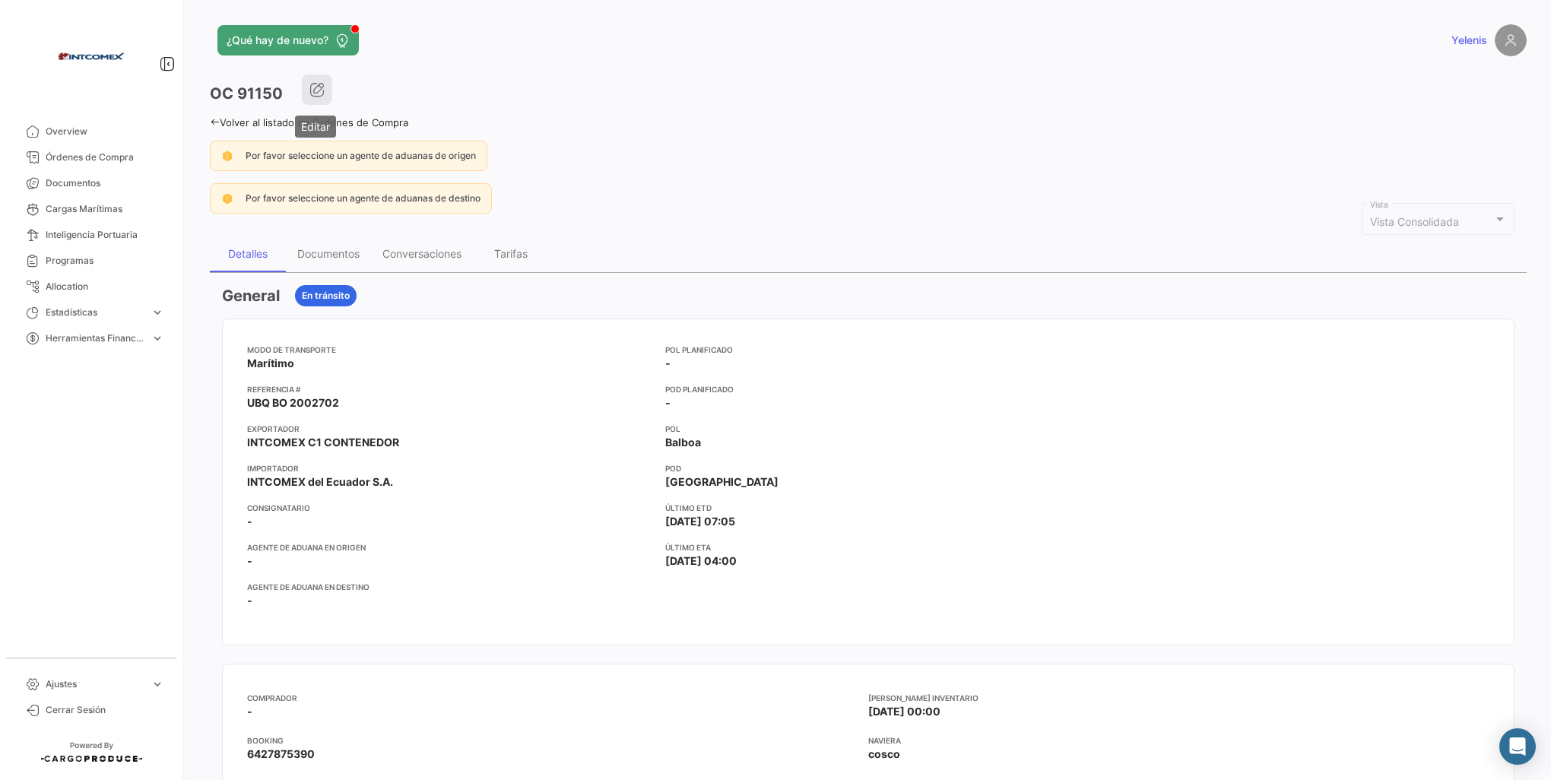
click at [316, 89] on icon "button" at bounding box center [316, 89] width 15 height 15
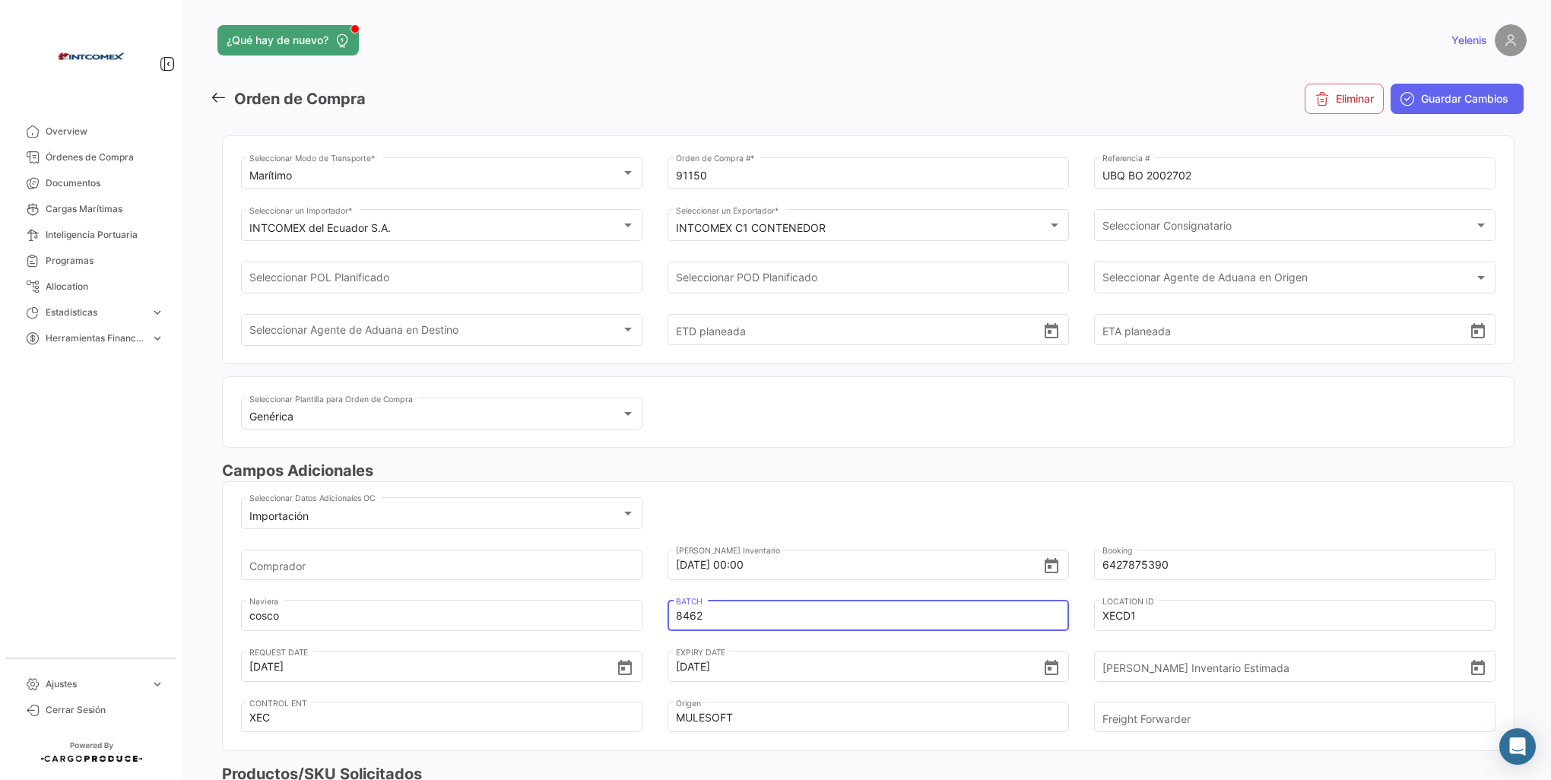
click at [707, 616] on input "8462" at bounding box center [859, 615] width 366 height 53
type input "8412"
click at [1421, 102] on span "Guardar Cambios" at bounding box center [1464, 98] width 87 height 15
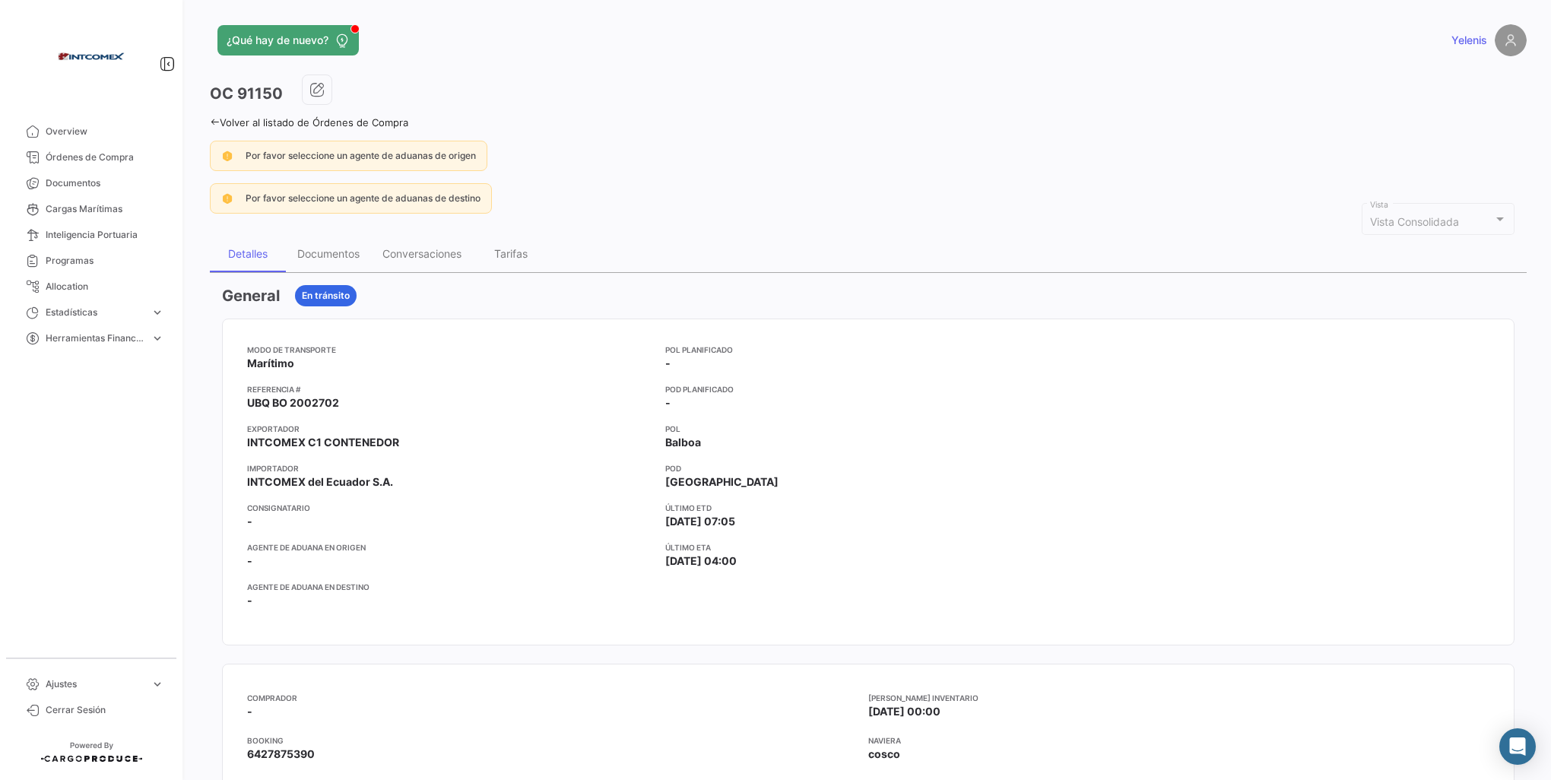
click at [220, 122] on link "Volver al listado de Órdenes de Compra" at bounding box center [309, 122] width 198 height 12
